Goal: Task Accomplishment & Management: Manage account settings

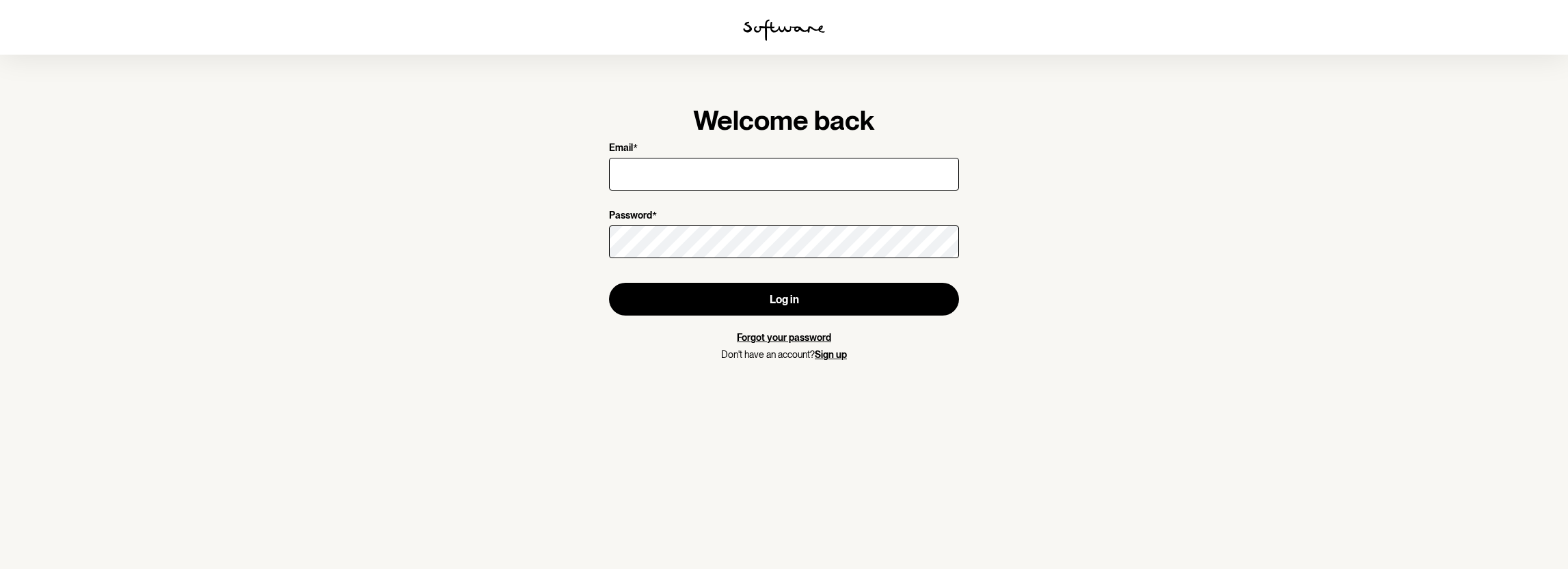
click at [763, 172] on input "Email *" at bounding box center [784, 174] width 350 height 33
type input "[PERSON_NAME][EMAIL_ADDRESS][PERSON_NAME][DOMAIN_NAME]"
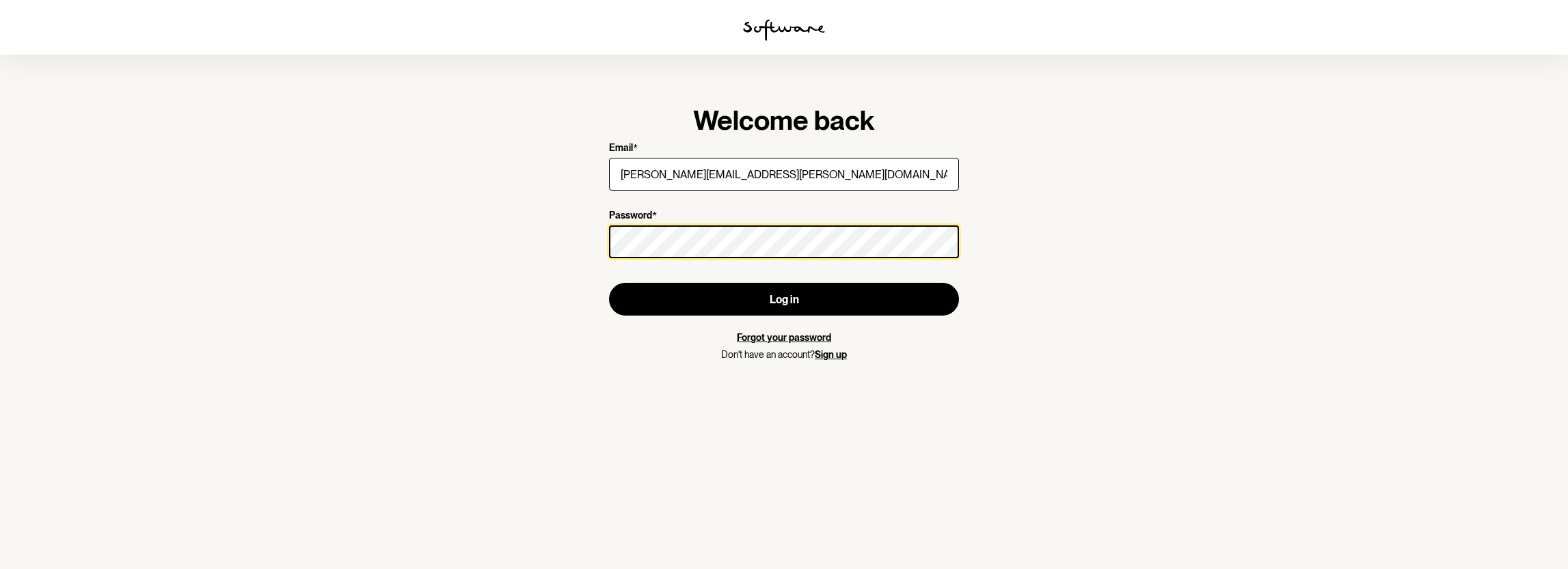
click at [609, 283] on button "Log in" at bounding box center [784, 300] width 350 height 33
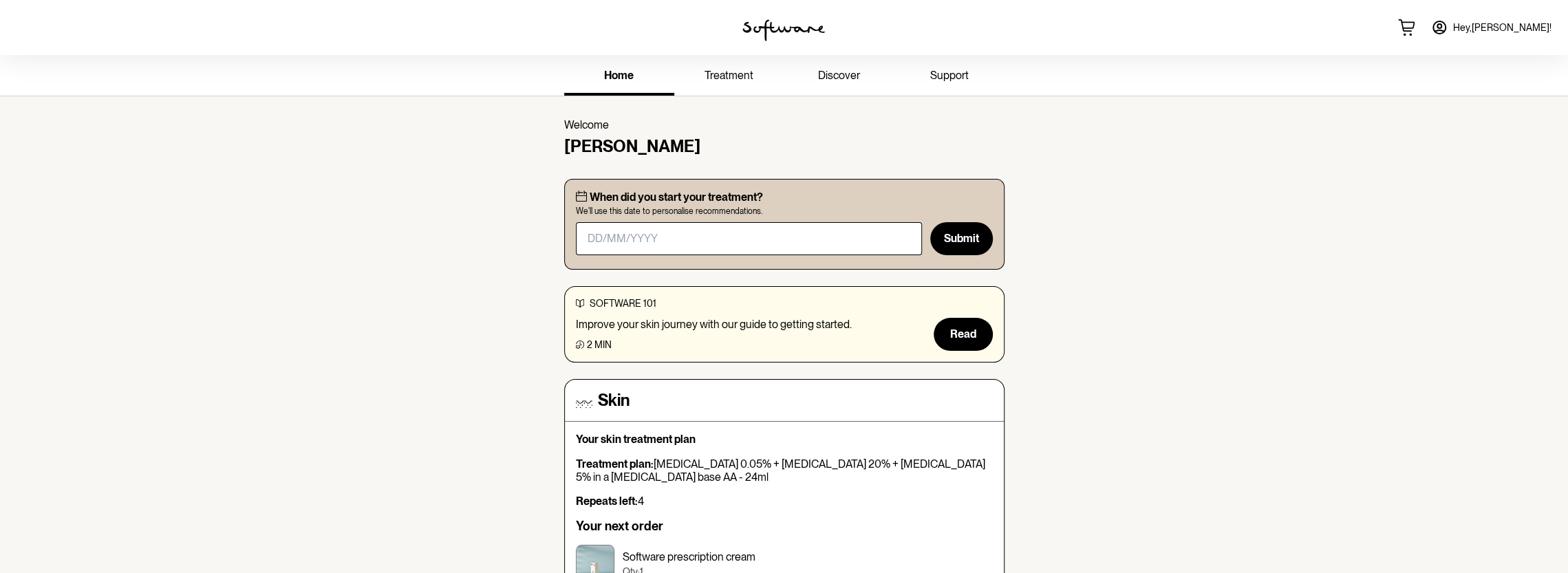
click at [736, 73] on span "treatment" at bounding box center [728, 75] width 49 height 13
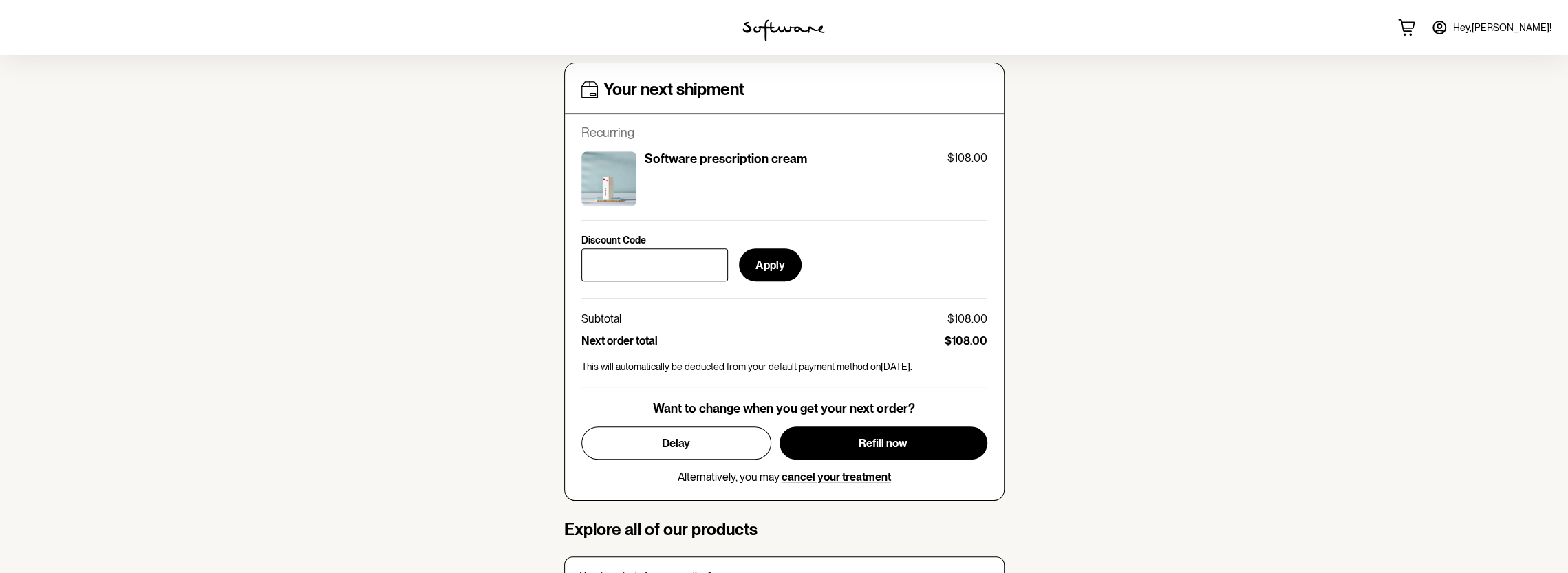
scroll to position [580, 0]
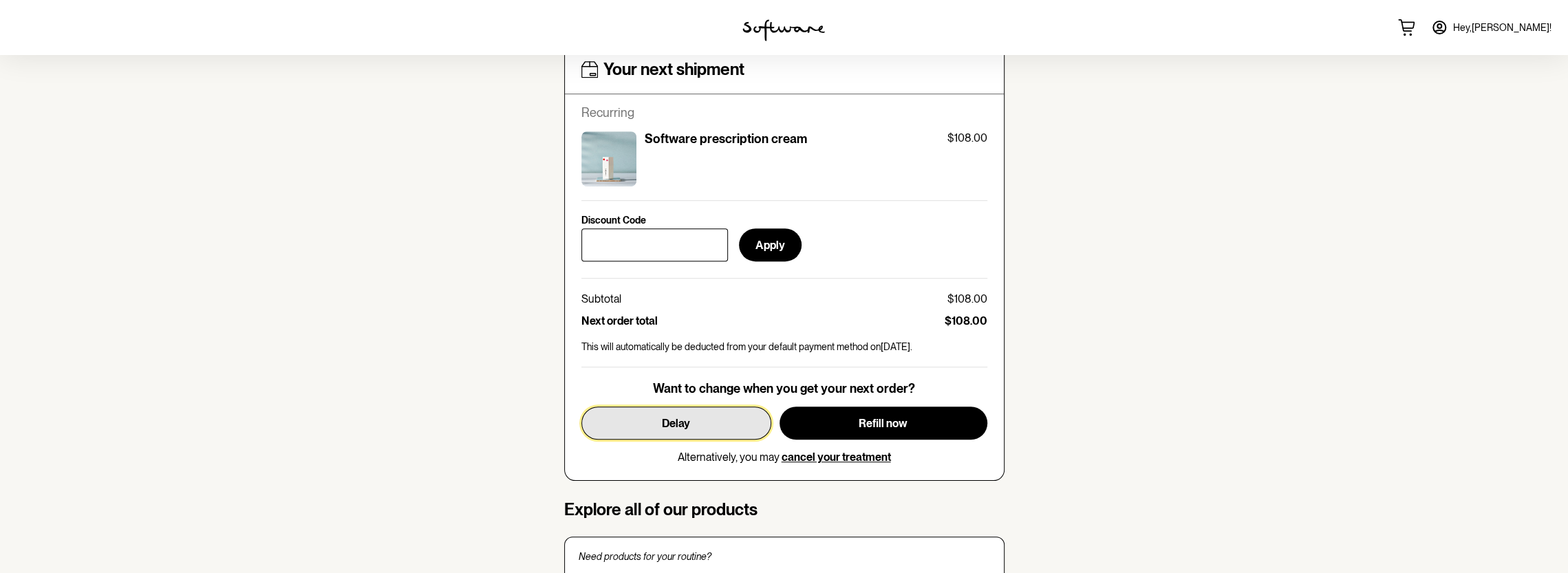
click at [697, 423] on button "Delay" at bounding box center [676, 423] width 190 height 33
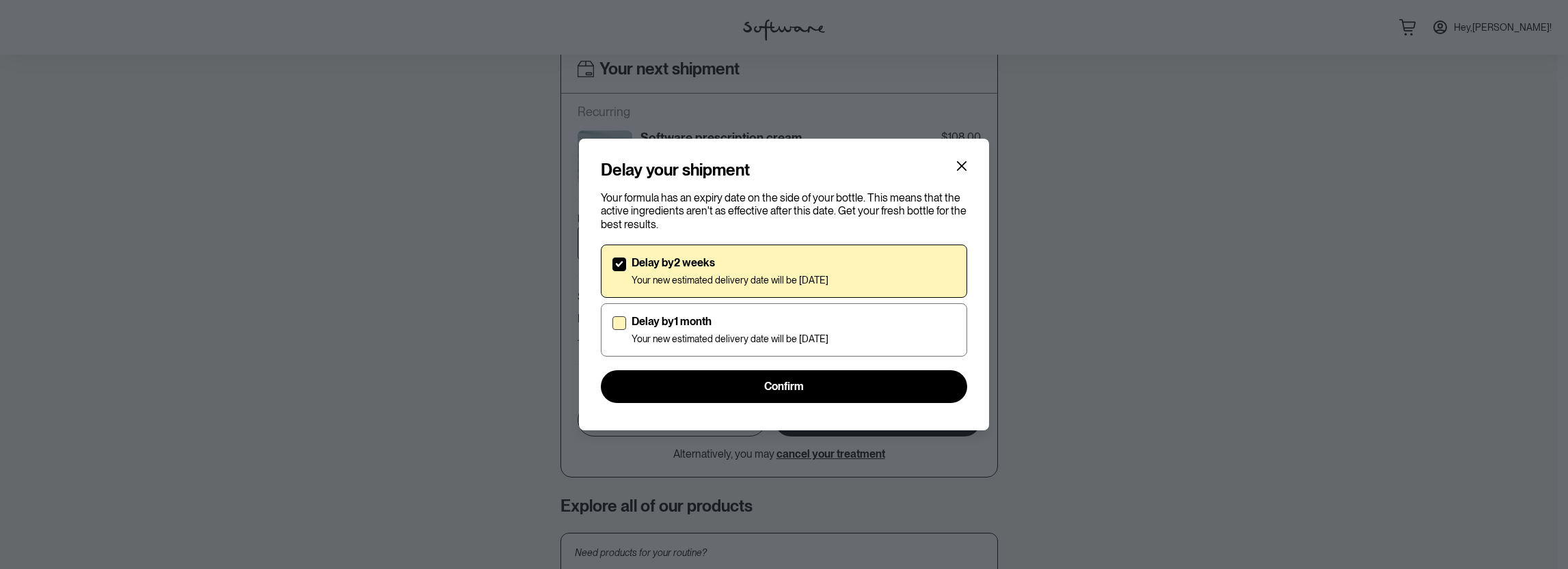
click at [613, 327] on span at bounding box center [619, 323] width 14 height 14
click at [612, 329] on input "Delay by 1 month Your new estimated delivery date will be [DATE]" at bounding box center [612, 329] width 1 height 1
checkbox input "true"
checkbox input "false"
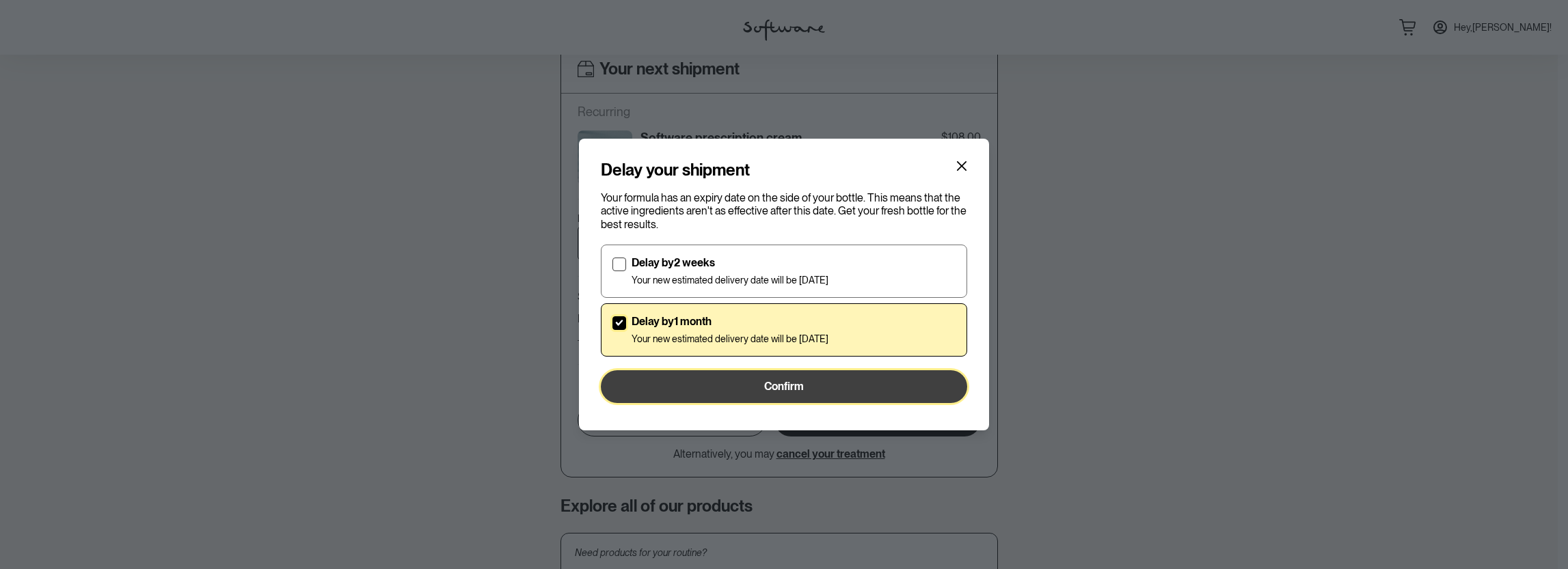
click at [703, 385] on button "Confirm" at bounding box center [784, 386] width 366 height 33
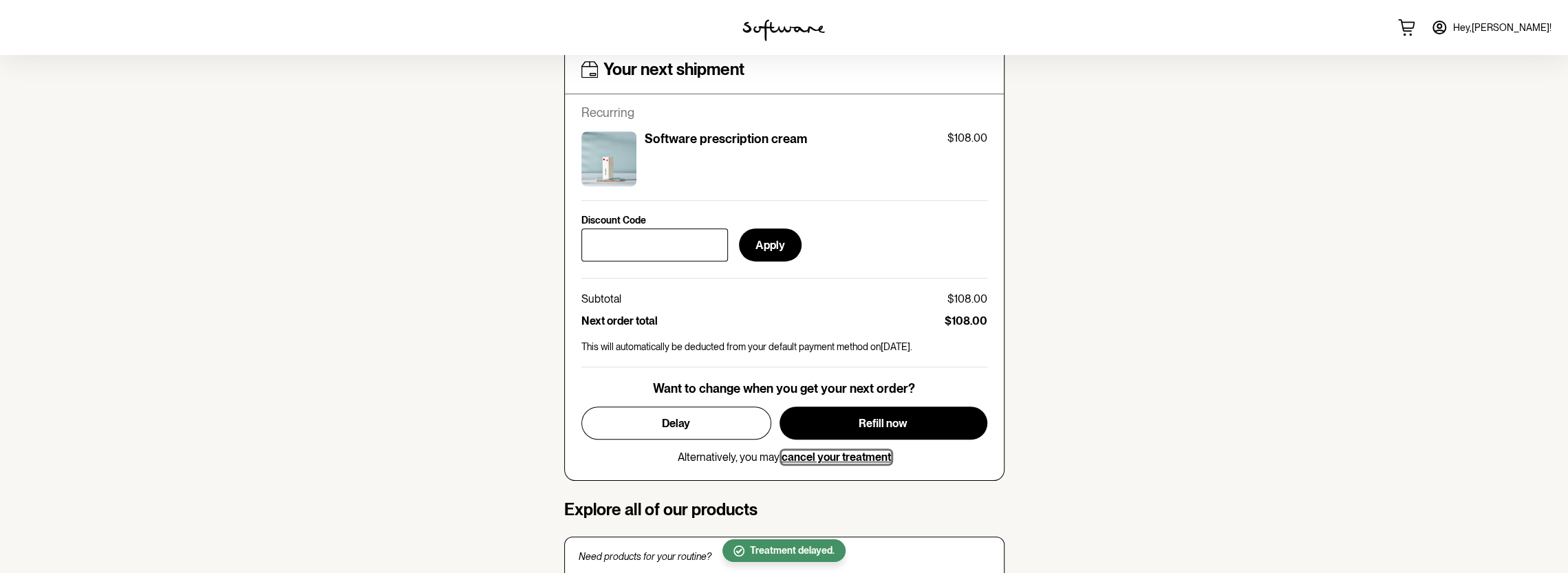
click at [867, 458] on span "cancel your treatment" at bounding box center [835, 458] width 110 height 13
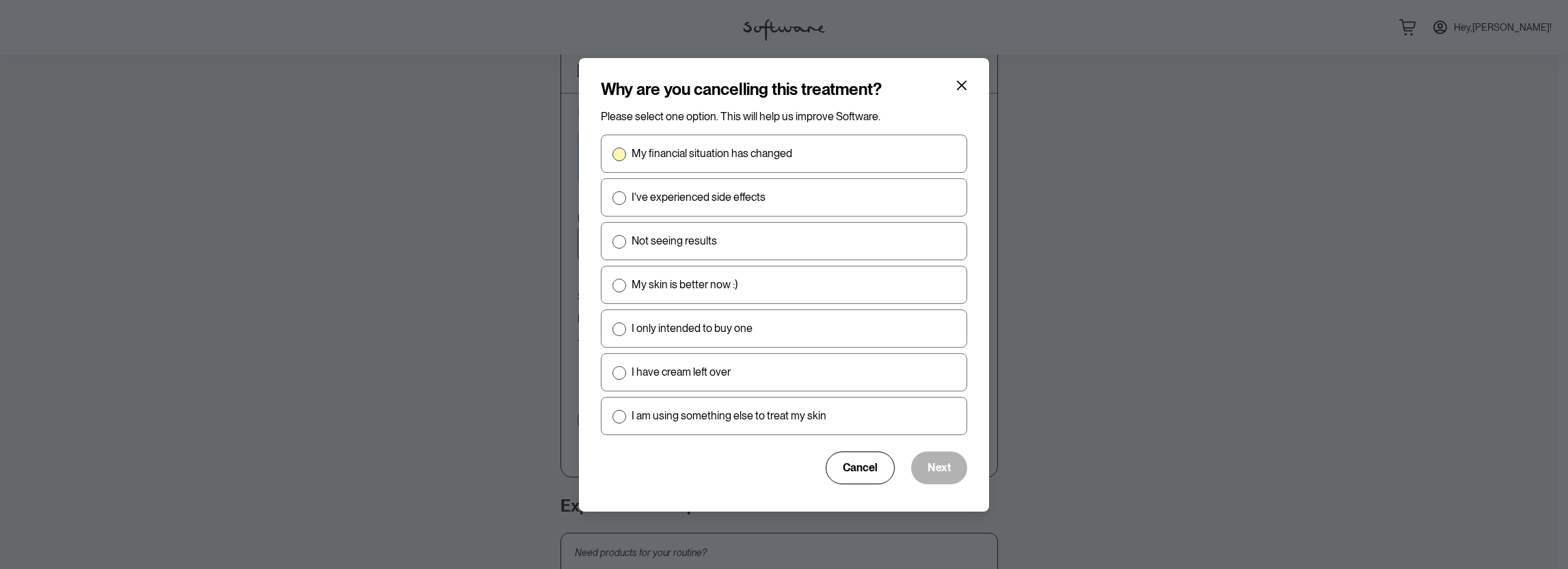
click at [622, 160] on span at bounding box center [619, 154] width 14 height 14
click at [612, 154] on input "My financial situation has changed" at bounding box center [612, 153] width 1 height 1
radio input "true"
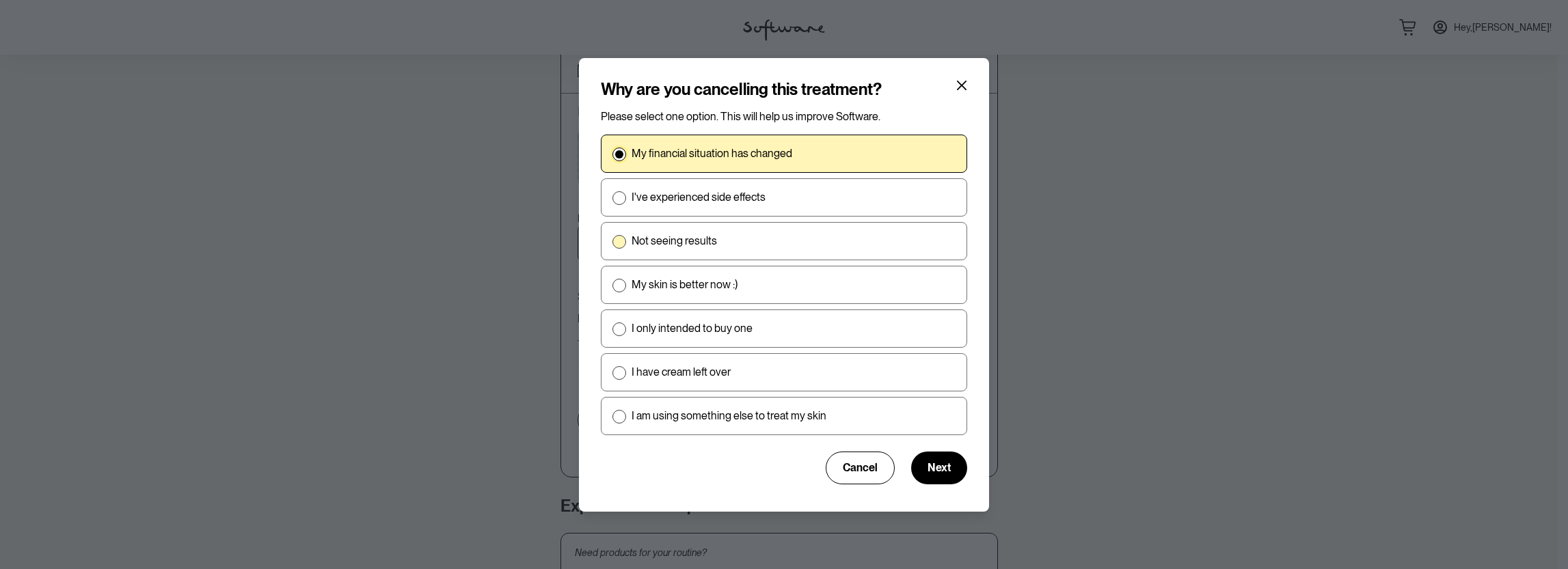
click at [617, 245] on span at bounding box center [619, 242] width 14 height 14
click at [612, 242] on input "Not seeing results" at bounding box center [612, 241] width 1 height 1
radio input "true"
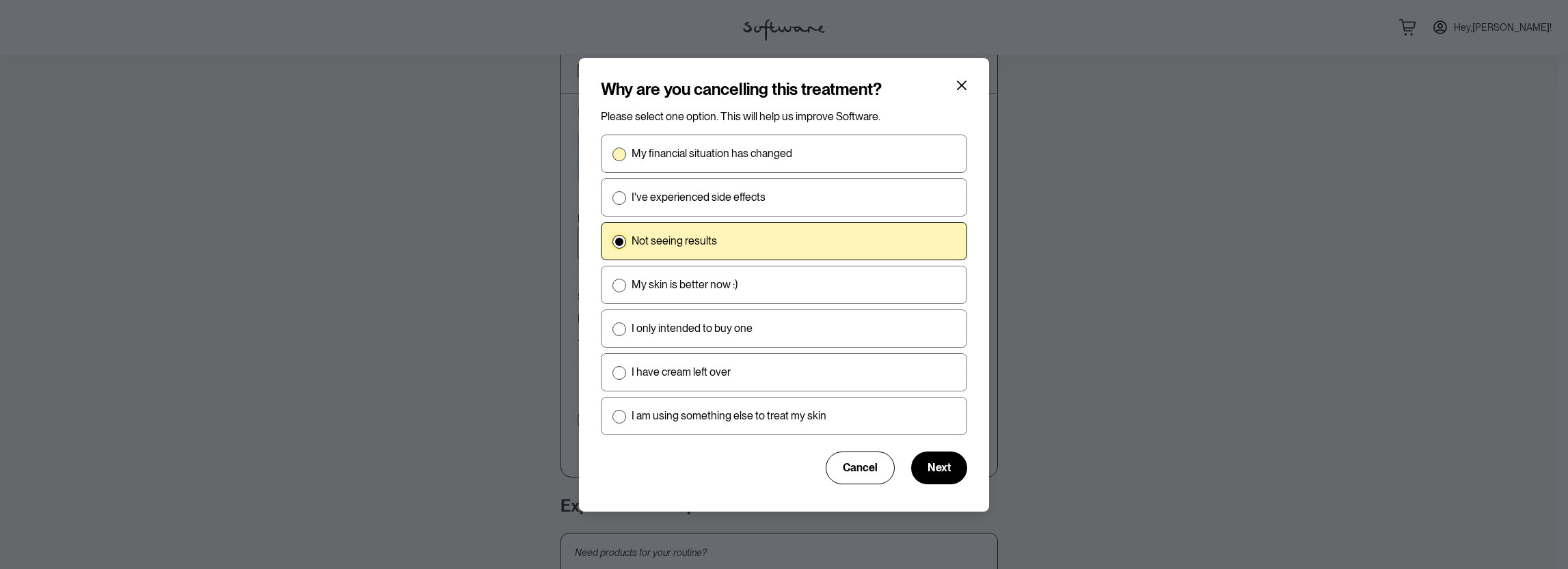
click at [621, 158] on span at bounding box center [619, 154] width 14 height 14
click at [612, 154] on input "My financial situation has changed" at bounding box center [612, 153] width 1 height 1
radio input "true"
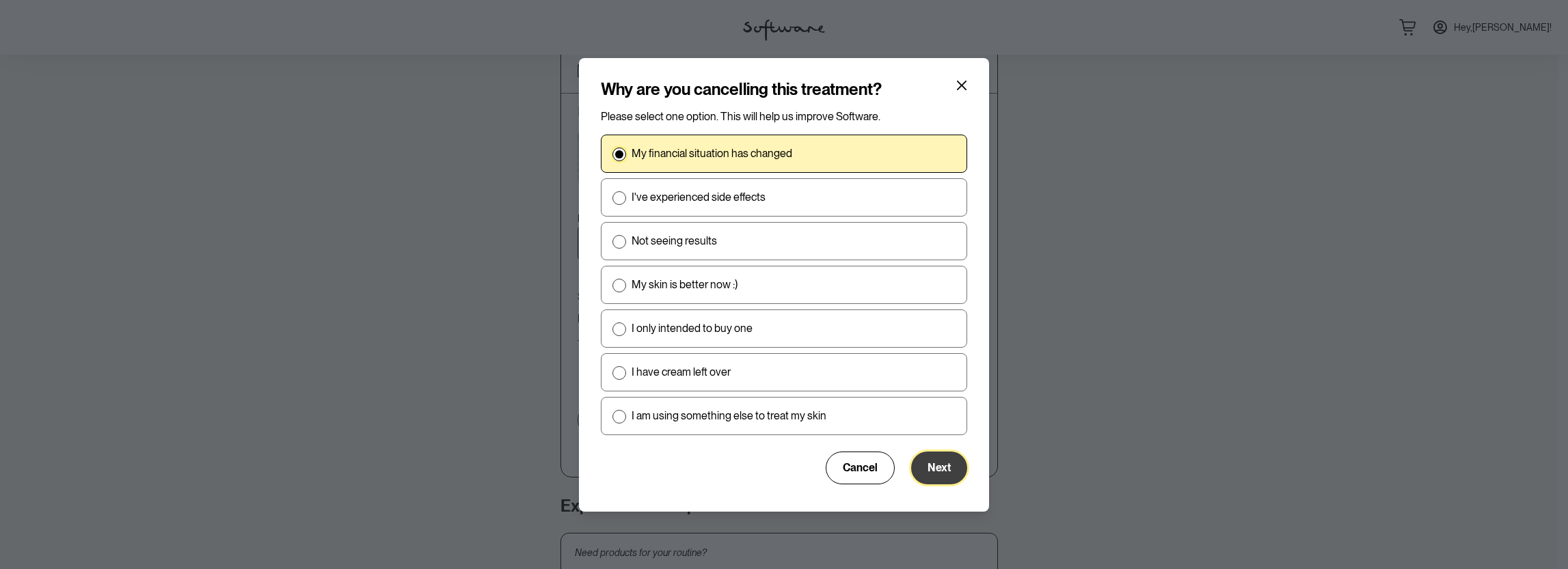
click at [933, 464] on span "Next" at bounding box center [939, 467] width 23 height 13
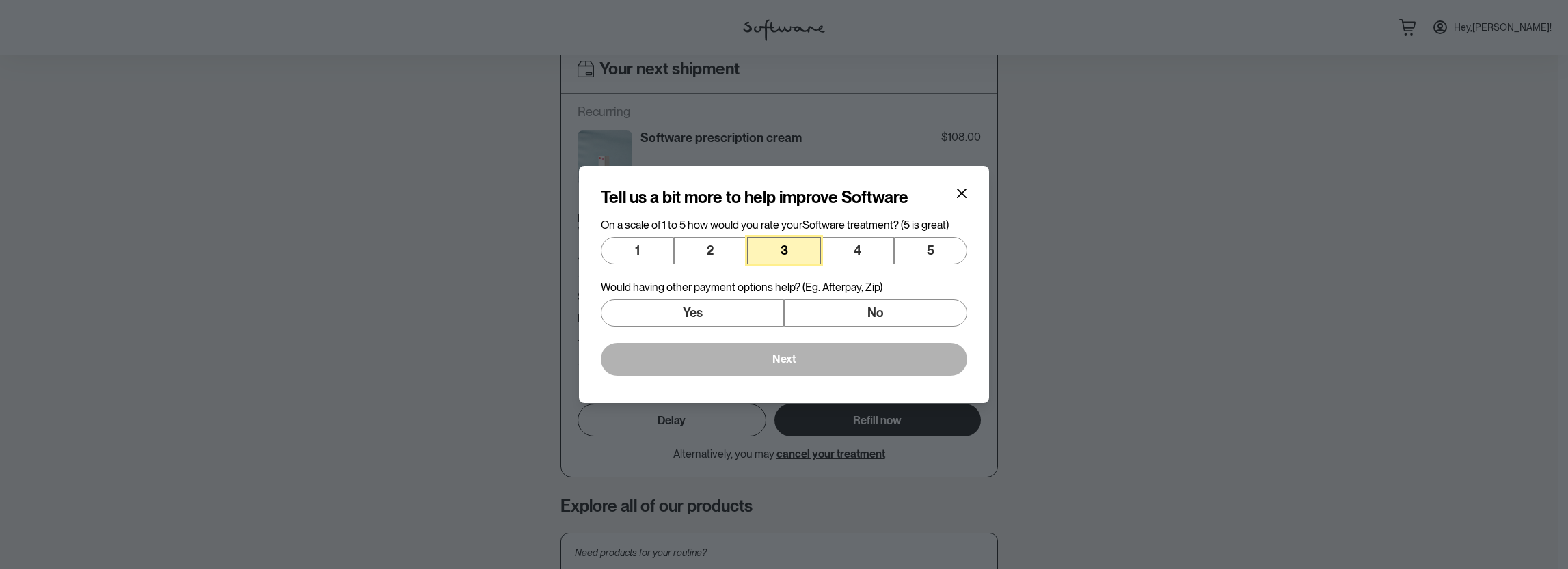
click at [768, 247] on button "3" at bounding box center [783, 251] width 73 height 27
click at [842, 309] on button "No" at bounding box center [876, 313] width 183 height 27
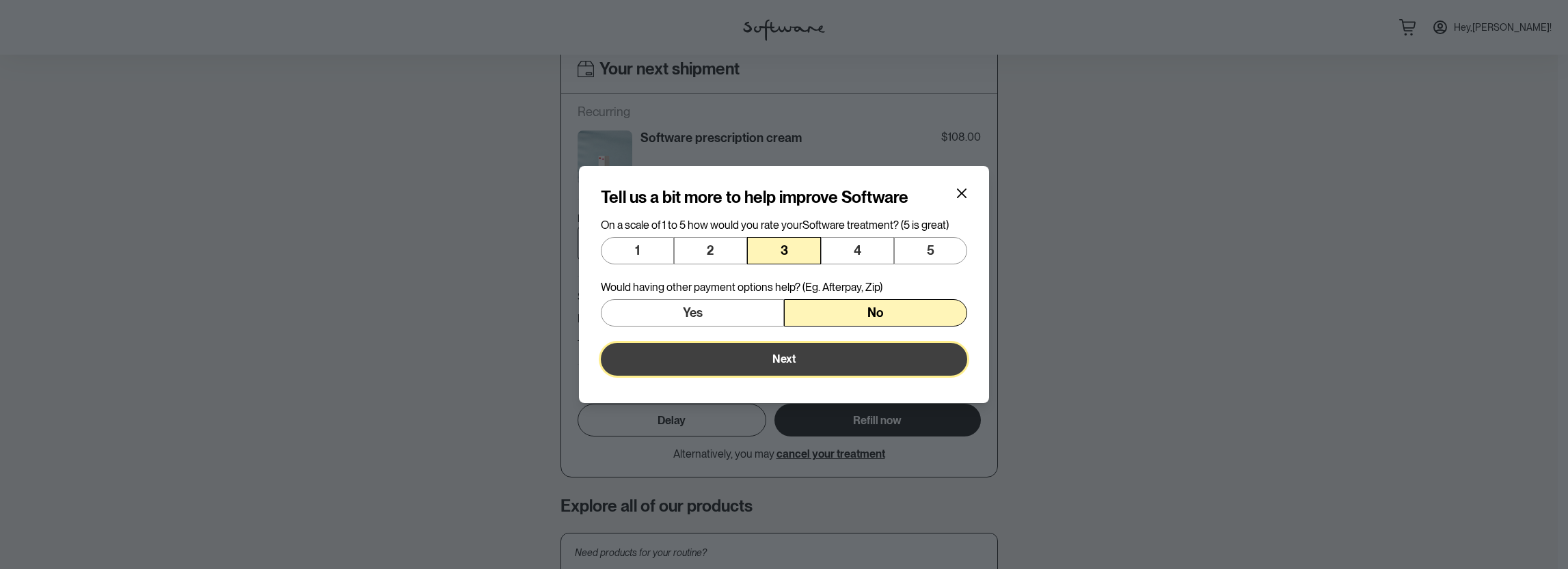
click at [811, 360] on button "Next" at bounding box center [784, 359] width 366 height 33
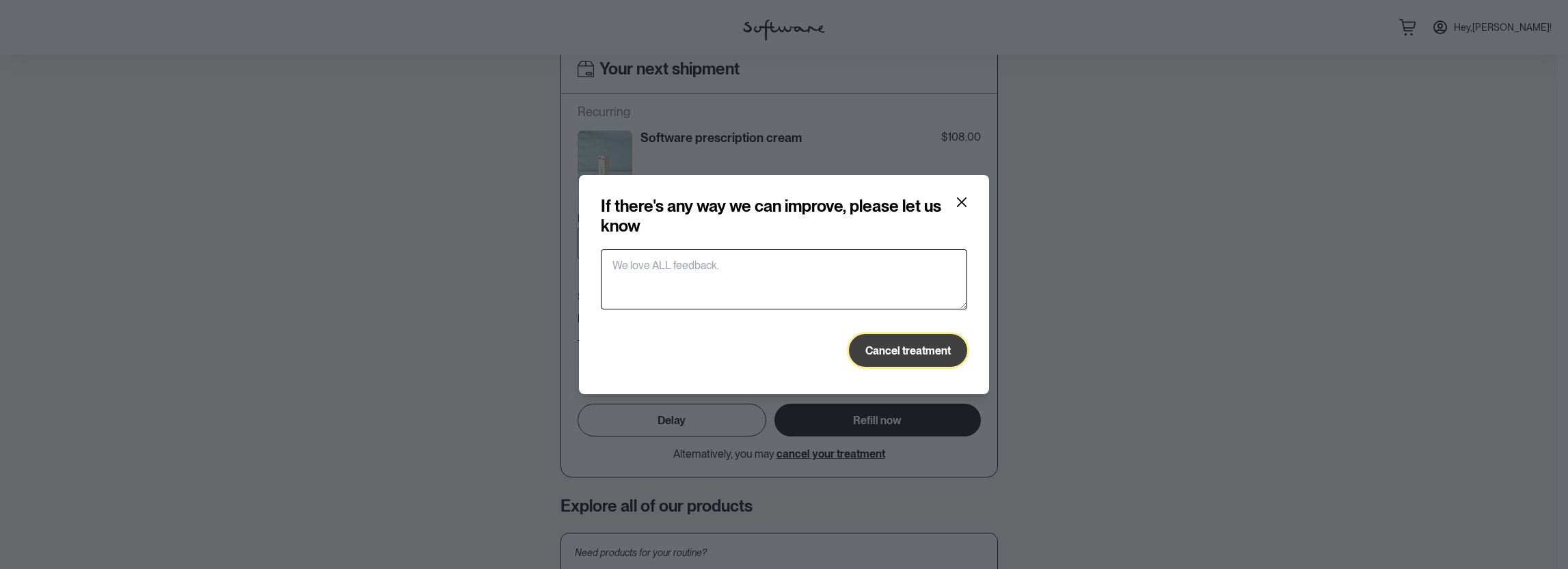
click at [913, 341] on button "Cancel treatment" at bounding box center [908, 350] width 118 height 33
